Goal: Task Accomplishment & Management: Complete application form

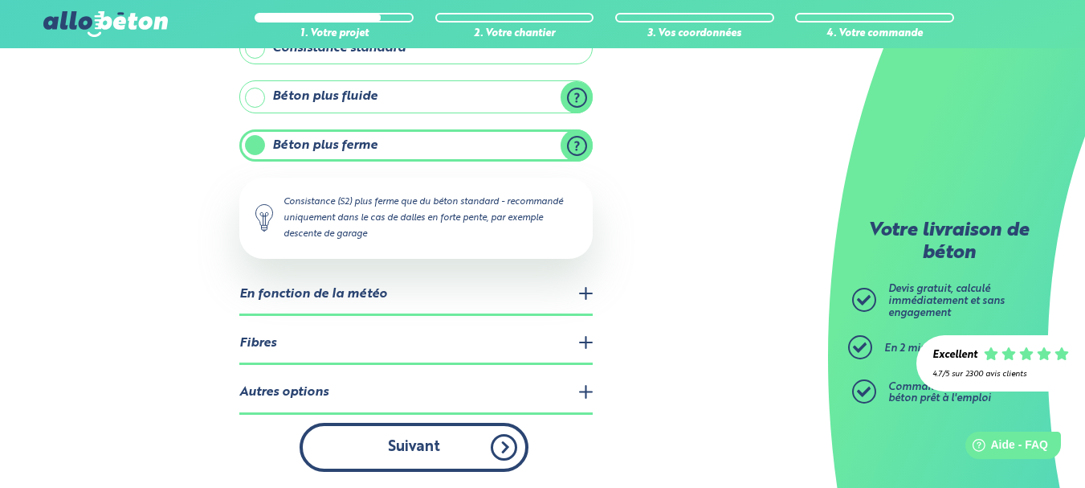
click at [412, 444] on button "Suivant" at bounding box center [414, 447] width 229 height 49
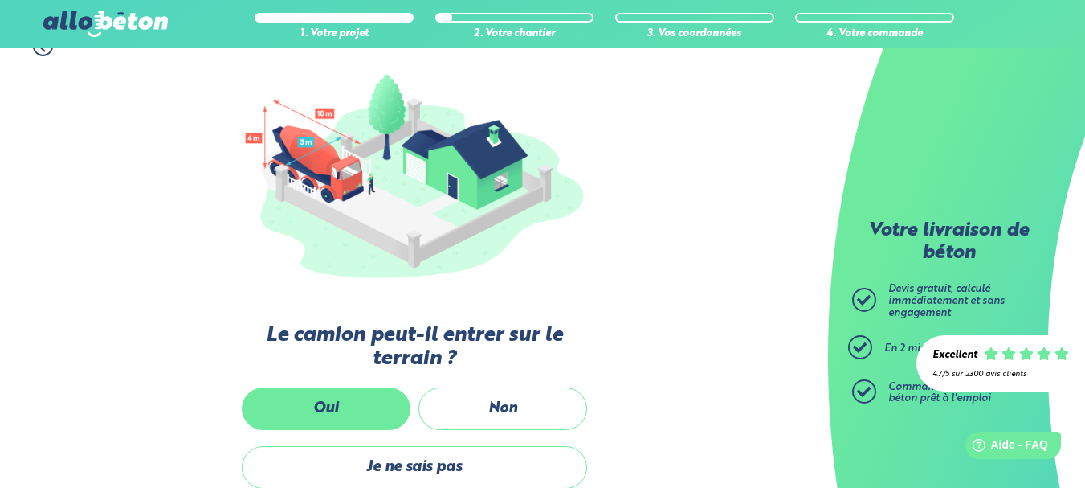
click at [343, 399] on label "Oui" at bounding box center [326, 408] width 169 height 43
click at [0, 0] on input "Oui" at bounding box center [0, 0] width 0 height 0
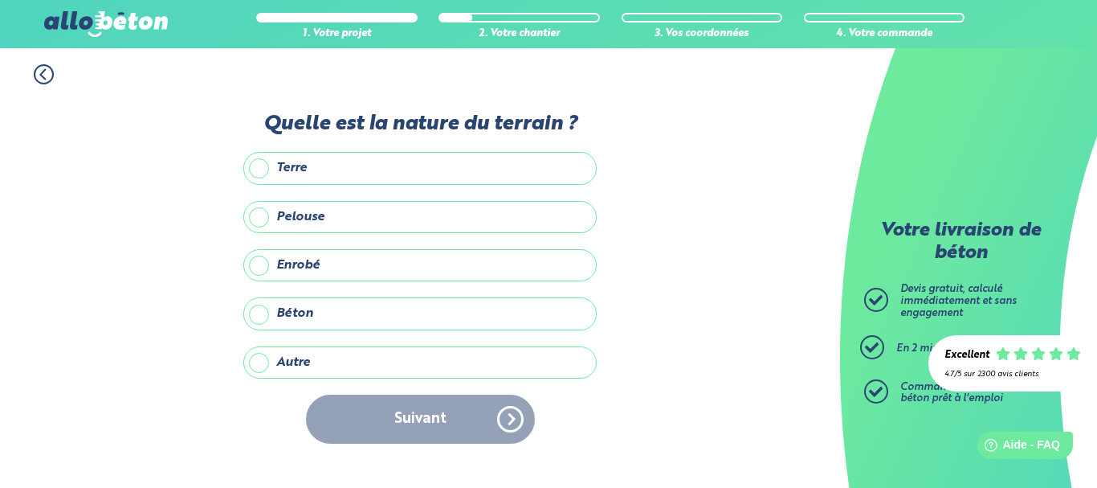
click at [261, 358] on label "Autre" at bounding box center [419, 362] width 353 height 32
click at [0, 0] on input "Autre" at bounding box center [0, 0] width 0 height 0
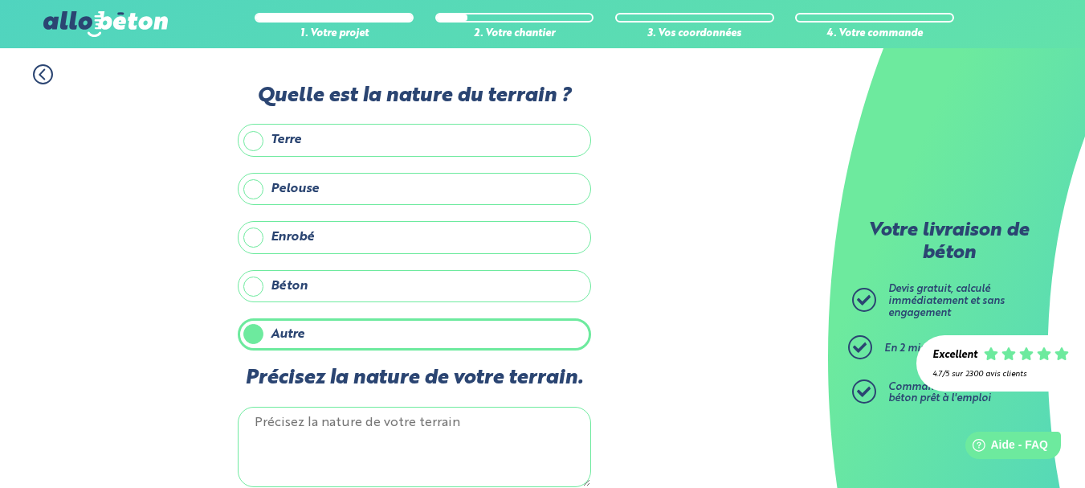
click at [294, 440] on textarea "Précisez la nature de votre terrain." at bounding box center [414, 446] width 353 height 80
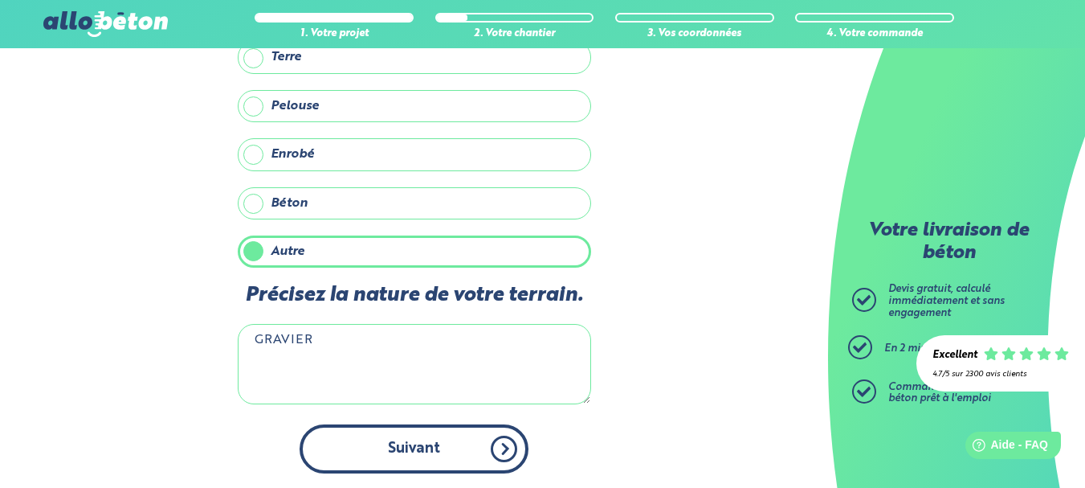
type textarea "GRAVIER"
click at [498, 445] on button "Suivant" at bounding box center [414, 448] width 229 height 49
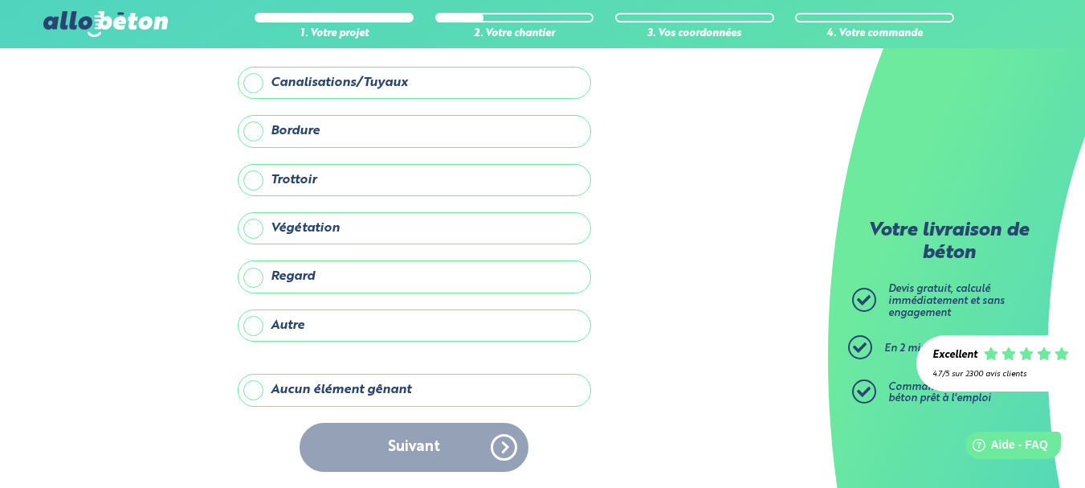
scroll to position [81, 0]
click at [256, 390] on label "Aucun élément gênant" at bounding box center [414, 390] width 353 height 32
click at [0, 0] on input "Aucun élément gênant" at bounding box center [0, 0] width 0 height 0
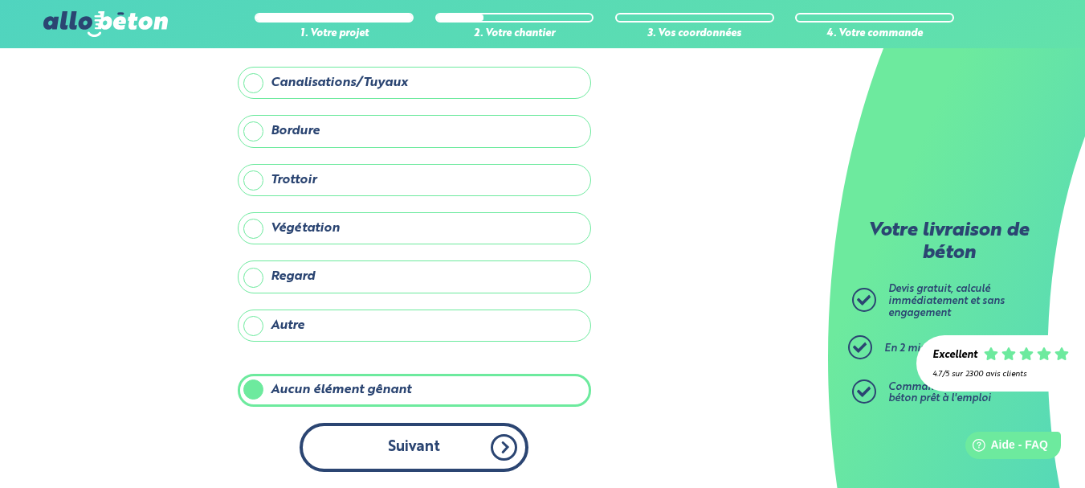
click at [432, 445] on button "Suivant" at bounding box center [414, 447] width 229 height 49
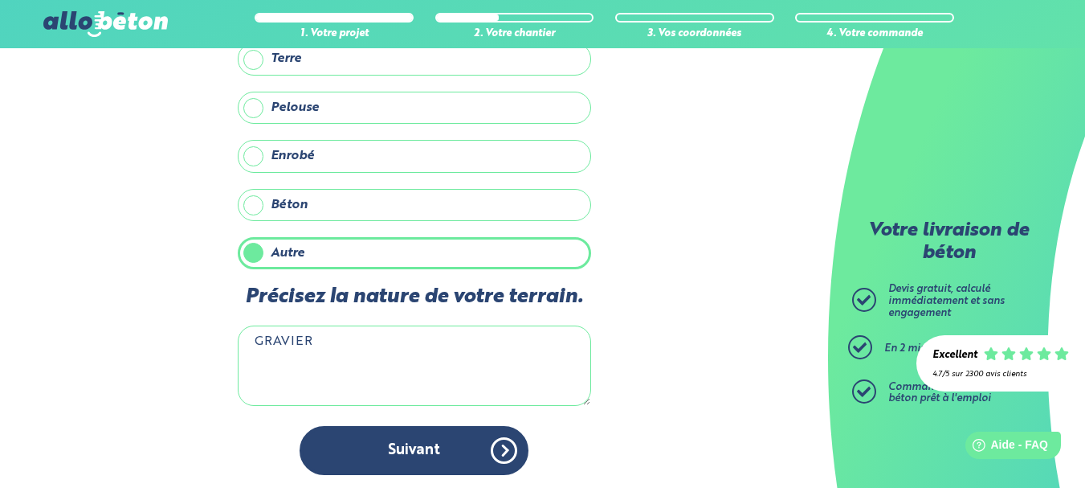
scroll to position [83, 0]
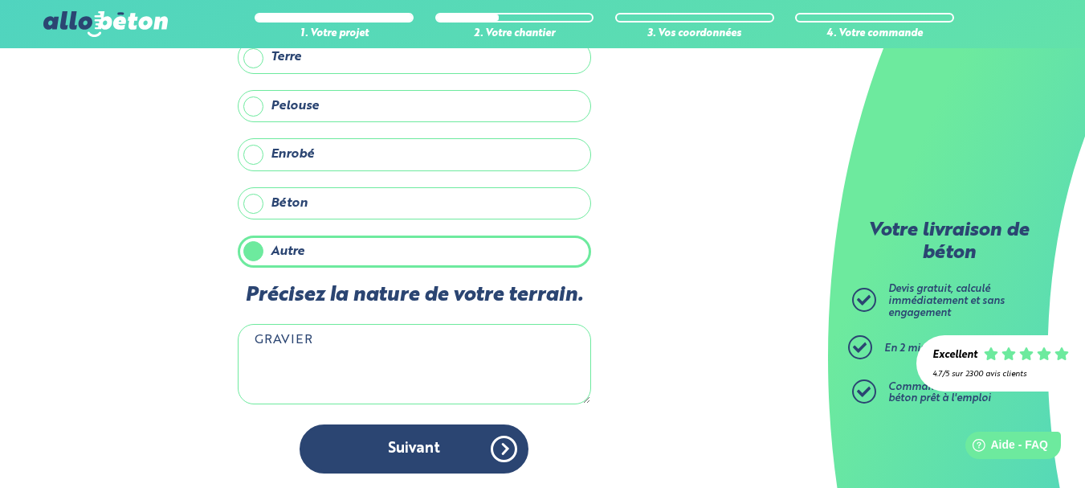
scroll to position [81, 0]
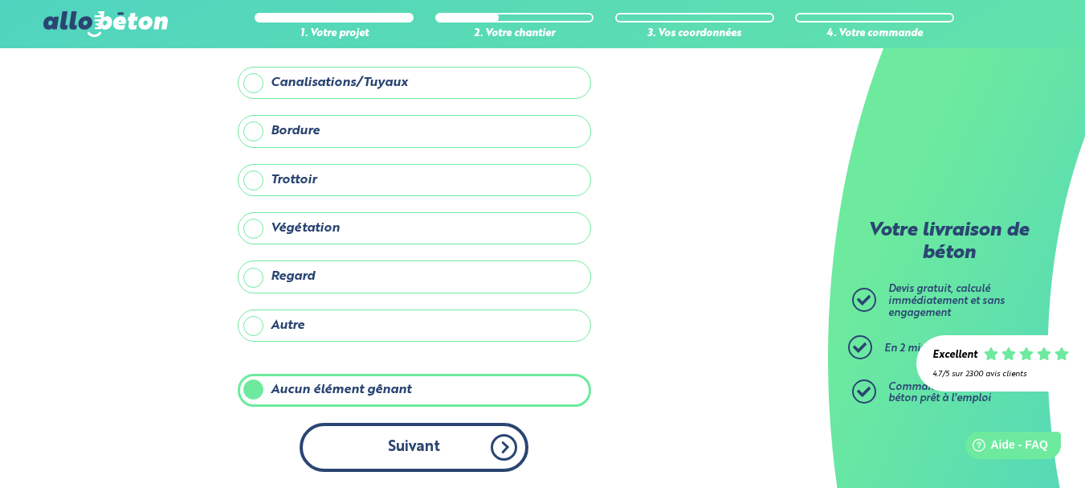
click at [410, 441] on button "Suivant" at bounding box center [414, 447] width 229 height 49
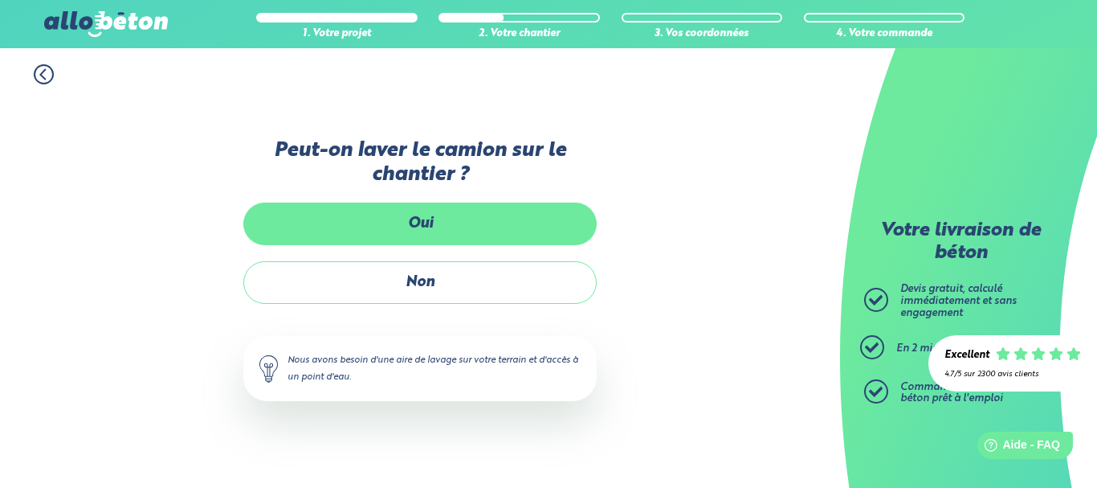
click at [411, 228] on label "Oui" at bounding box center [419, 223] width 353 height 43
click at [0, 0] on input "Oui" at bounding box center [0, 0] width 0 height 0
